Goal: Answer question/provide support: Answer question/provide support

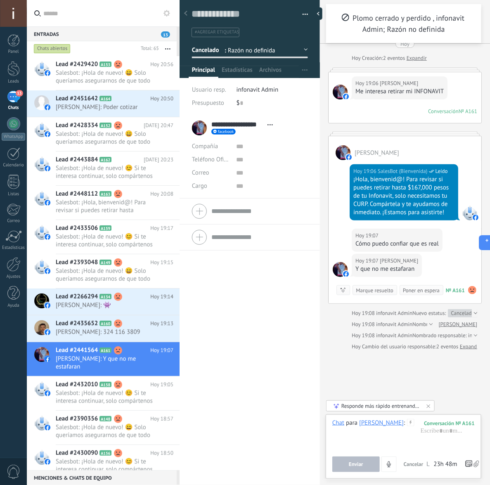
click at [108, 95] on h2 "Lead #2451642 A164" at bounding box center [103, 99] width 95 height 8
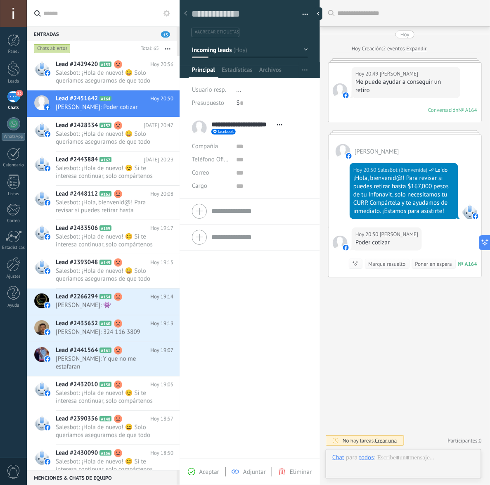
scroll to position [12, 0]
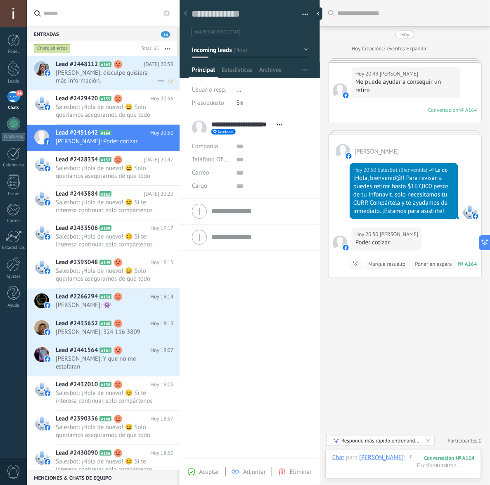
click at [88, 74] on span "[PERSON_NAME]: disculpe quisiera más información." at bounding box center [107, 77] width 102 height 16
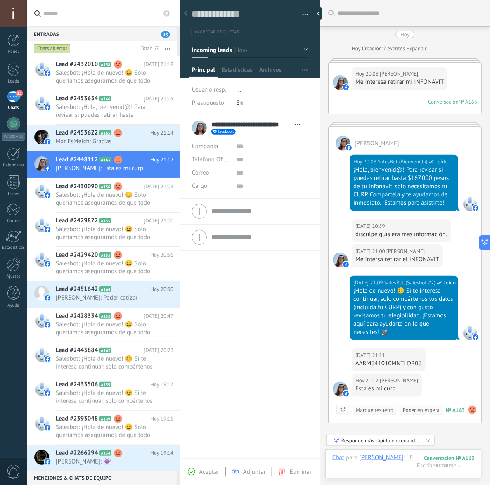
scroll to position [84, 0]
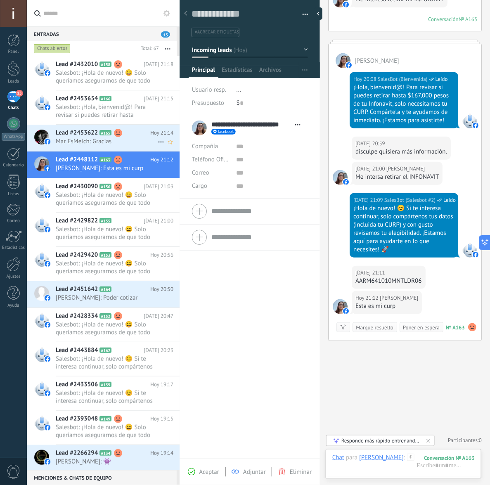
click at [104, 135] on span "A165" at bounding box center [106, 132] width 12 height 5
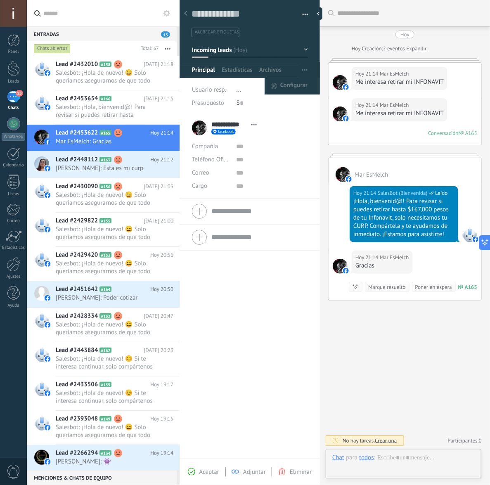
scroll to position [12, 0]
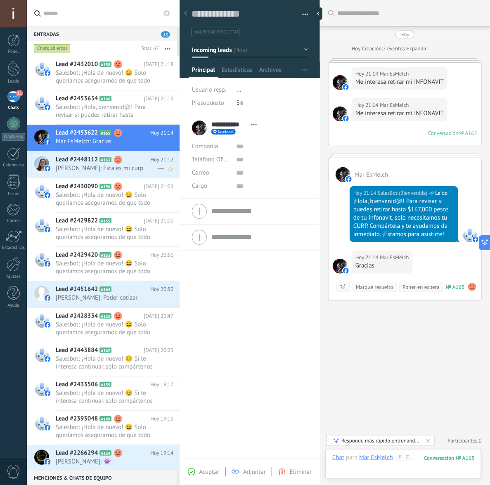
click at [99, 172] on span "[PERSON_NAME]: Esta es mi curp" at bounding box center [107, 168] width 102 height 8
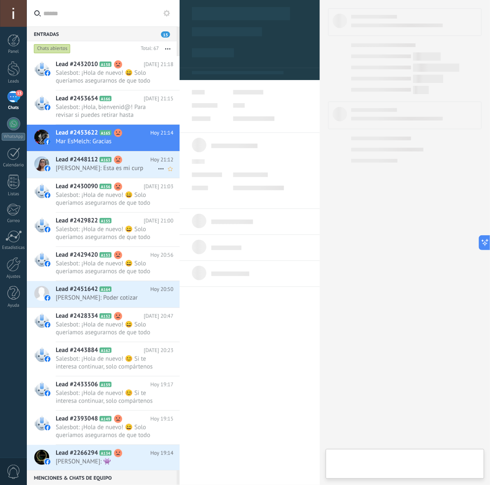
type textarea "**********"
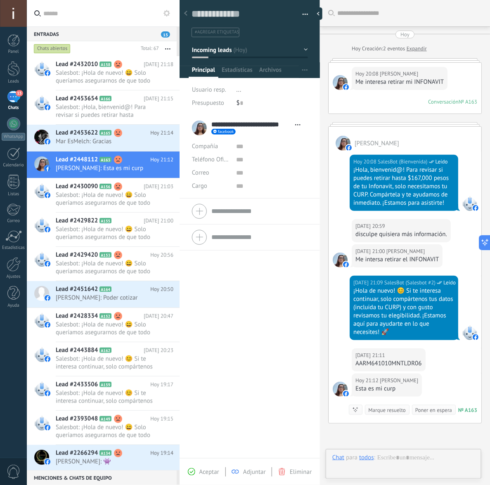
scroll to position [84, 0]
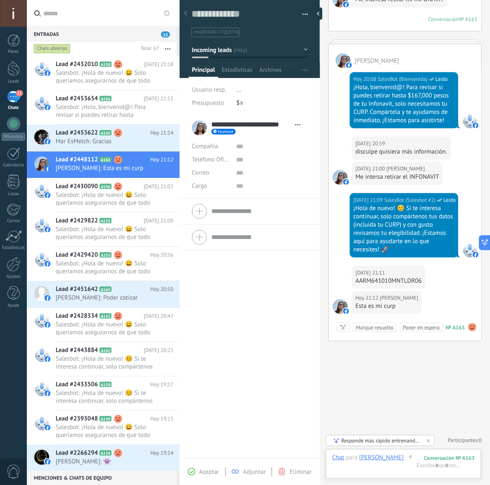
click at [258, 47] on button "Incoming leads" at bounding box center [250, 50] width 116 height 15
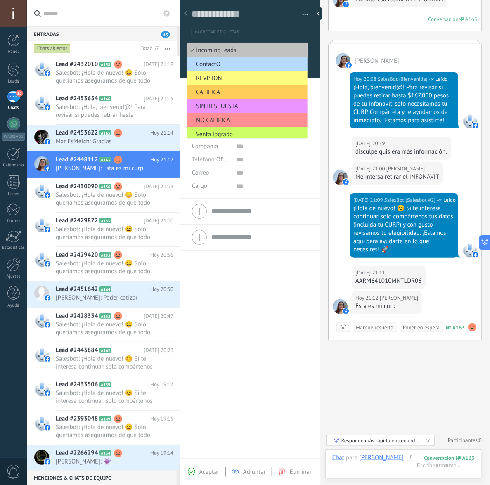
click at [219, 60] on span "ContactO" at bounding box center [246, 64] width 118 height 8
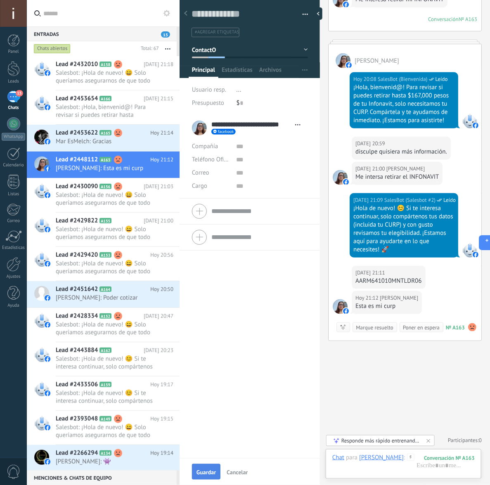
click at [207, 474] on span "Guardar" at bounding box center [206, 472] width 19 height 6
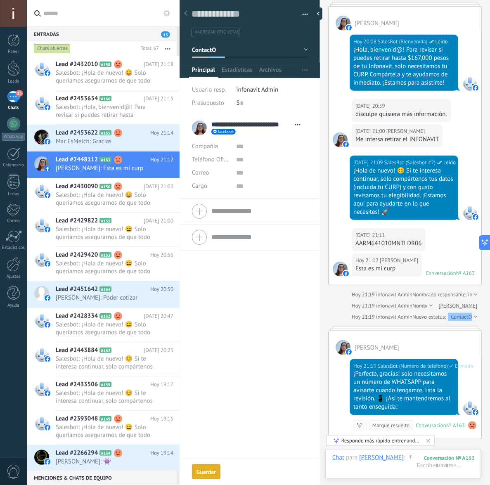
scroll to position [112, 0]
